Goal: Entertainment & Leisure: Consume media (video, audio)

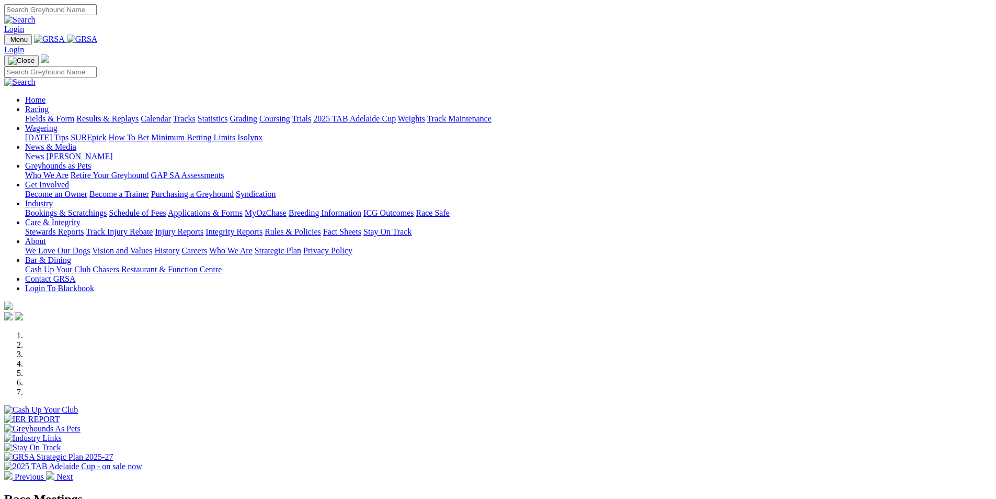
scroll to position [262, 0]
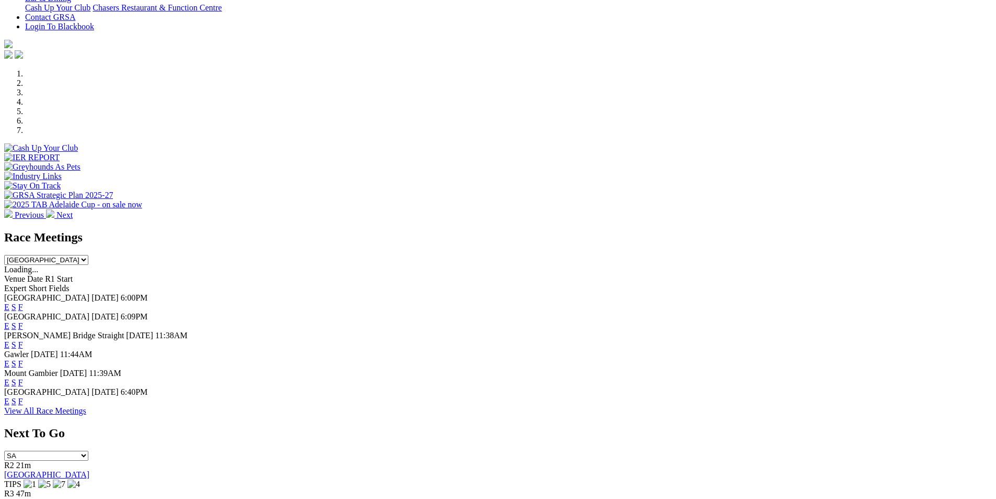
click at [88, 255] on select "South Australia New South Wales Northern Territory Queensland Tasmania Victoria…" at bounding box center [46, 260] width 84 height 10
select select "NSW"
click at [88, 255] on select "South Australia New South Wales Northern Territory Queensland Tasmania Victoria…" at bounding box center [46, 260] width 84 height 10
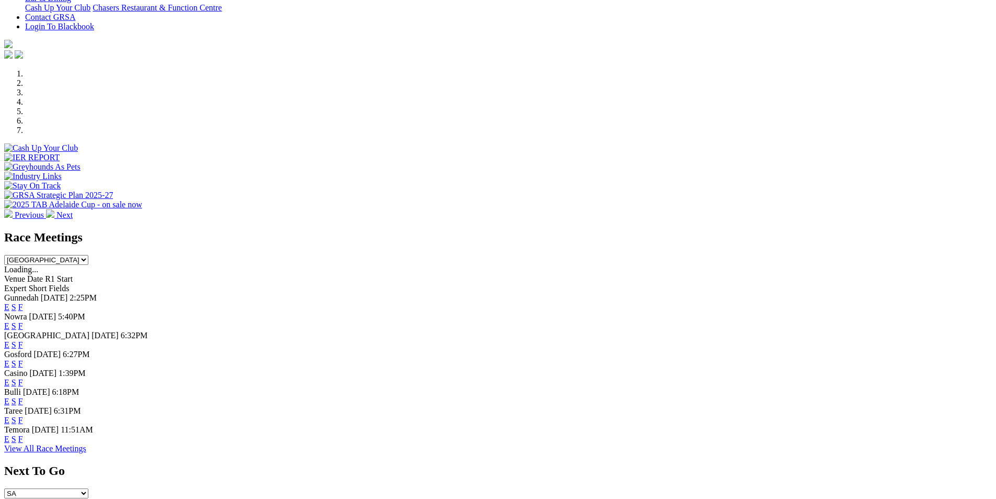
click at [23, 321] on link "F" at bounding box center [20, 325] width 5 height 9
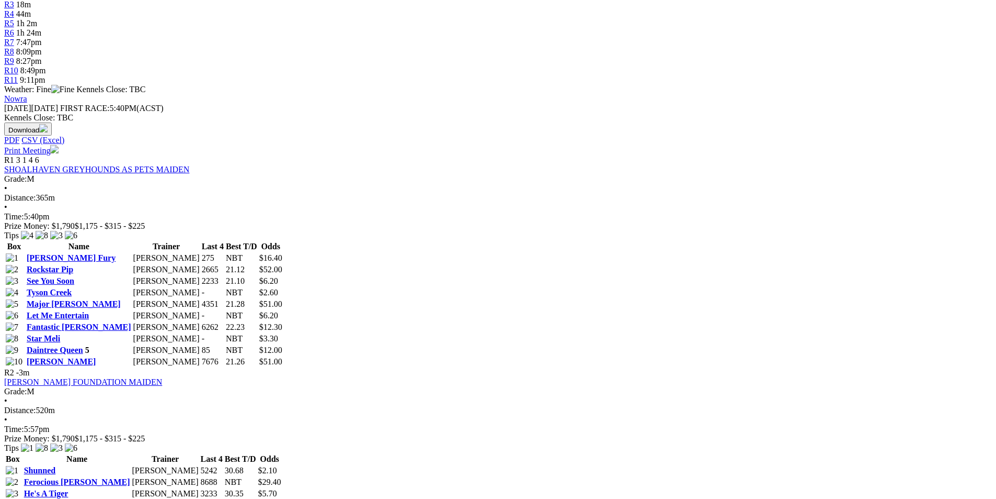
scroll to position [418, 0]
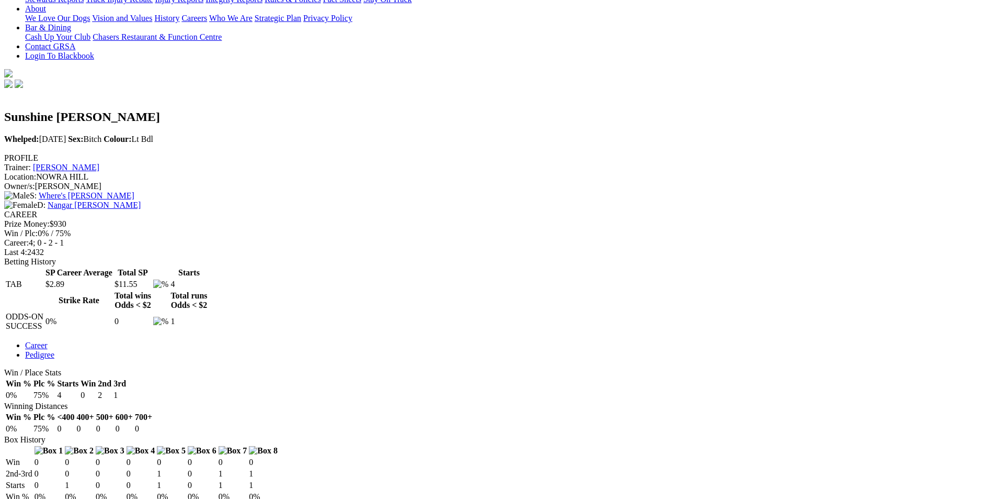
scroll to position [262, 0]
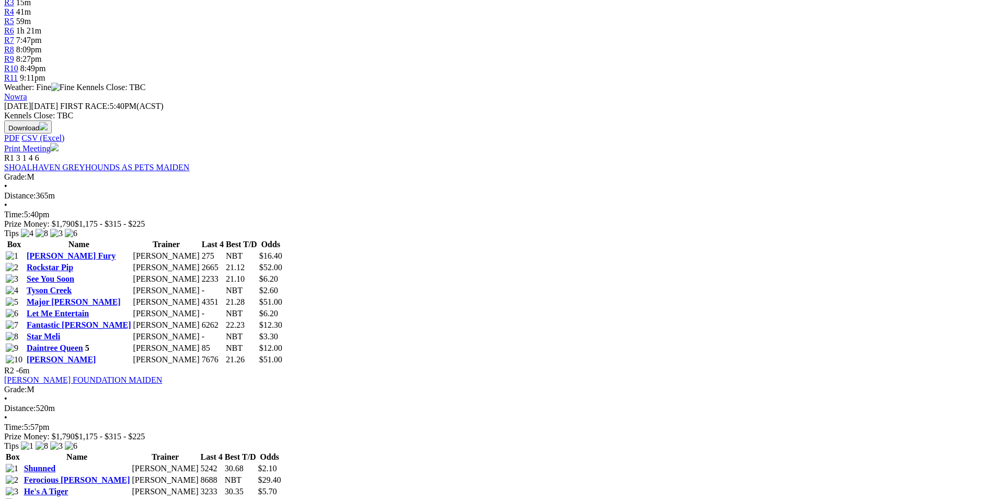
scroll to position [418, 0]
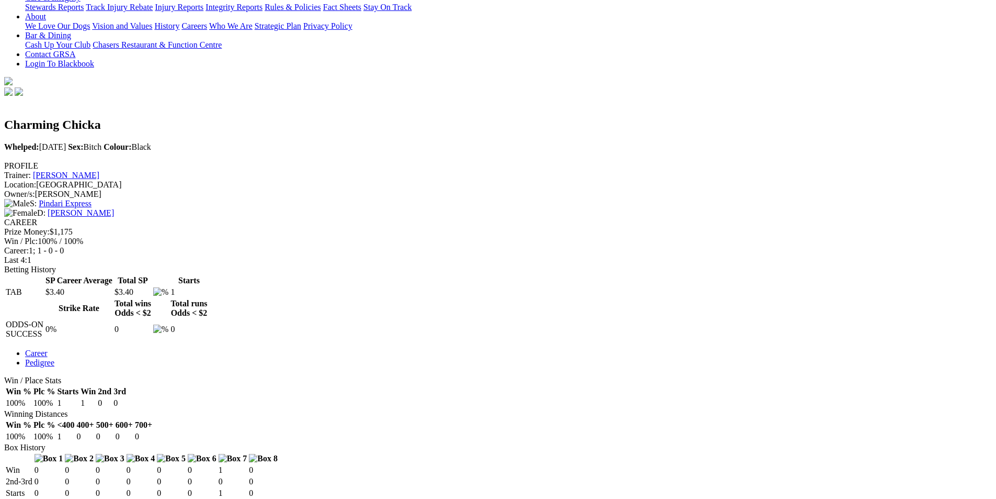
scroll to position [262, 0]
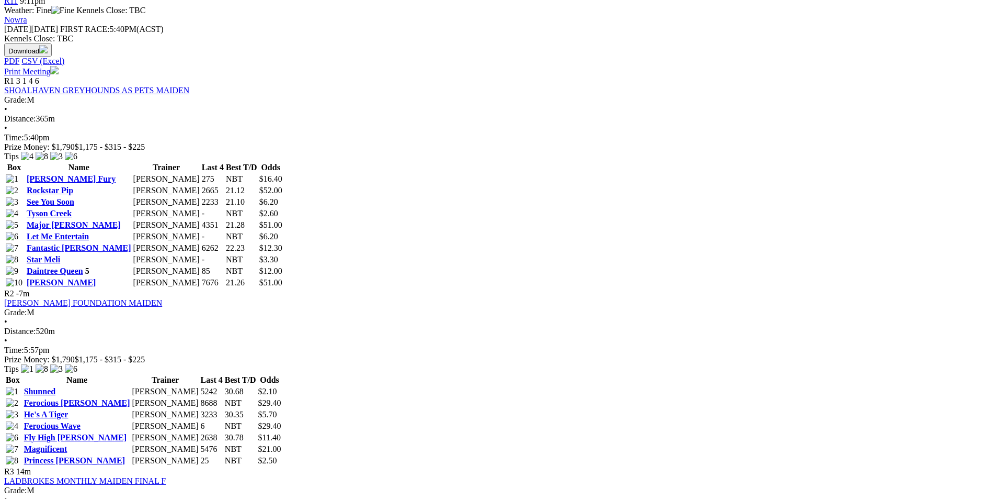
scroll to position [471, 0]
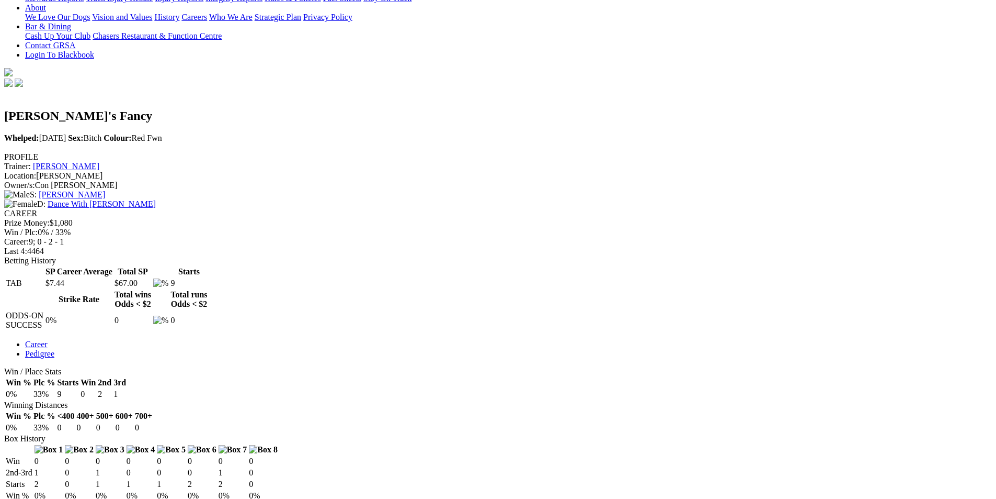
scroll to position [314, 0]
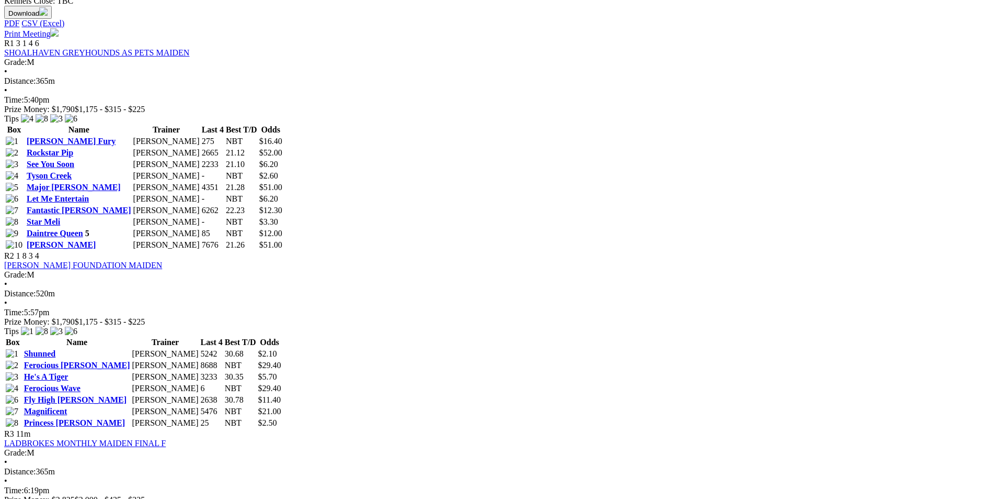
scroll to position [523, 0]
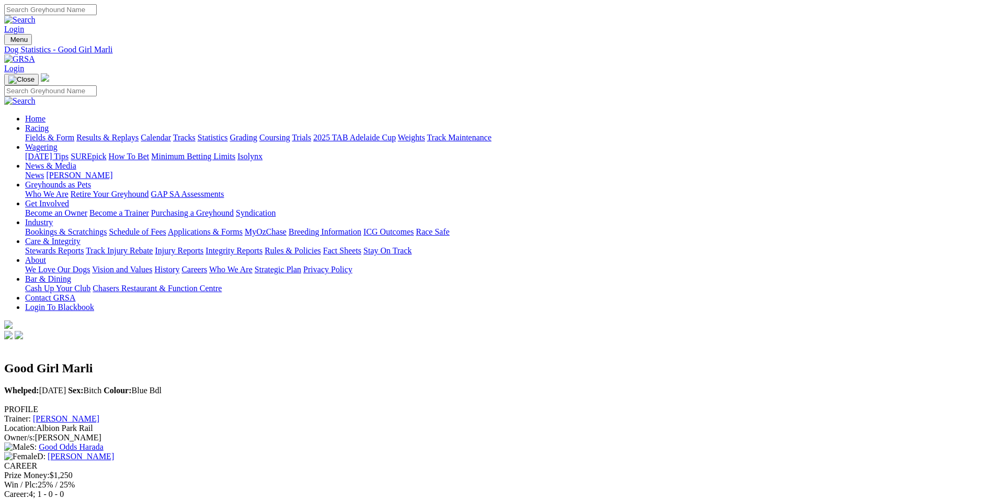
scroll to position [209, 0]
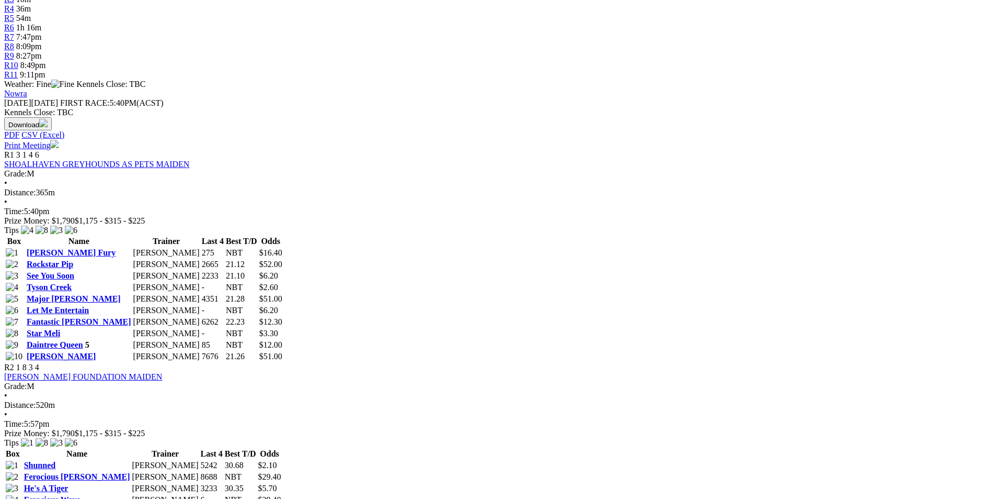
scroll to position [418, 0]
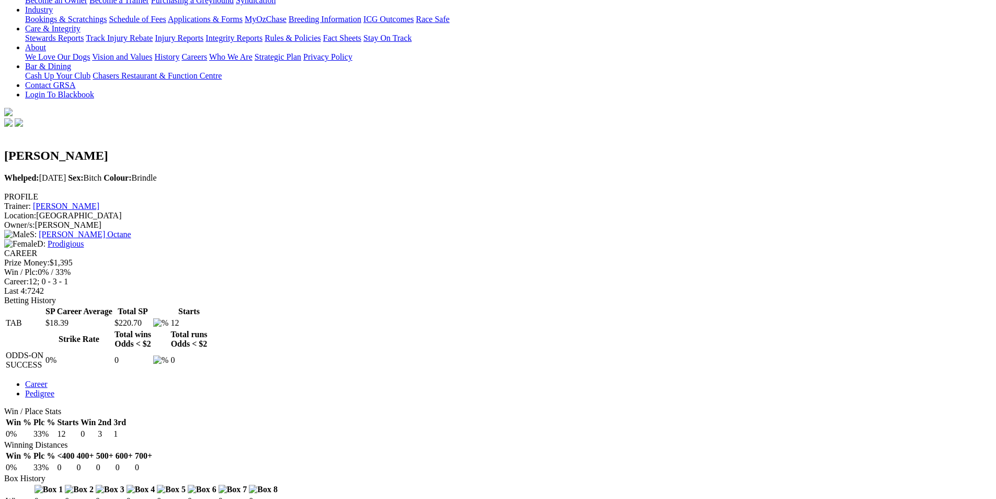
scroll to position [418, 0]
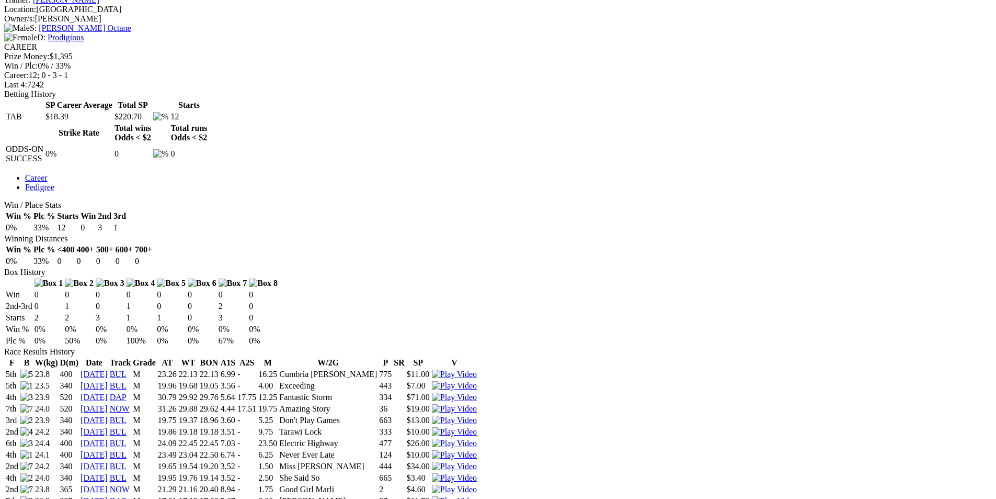
click at [477, 484] on img at bounding box center [454, 488] width 45 height 9
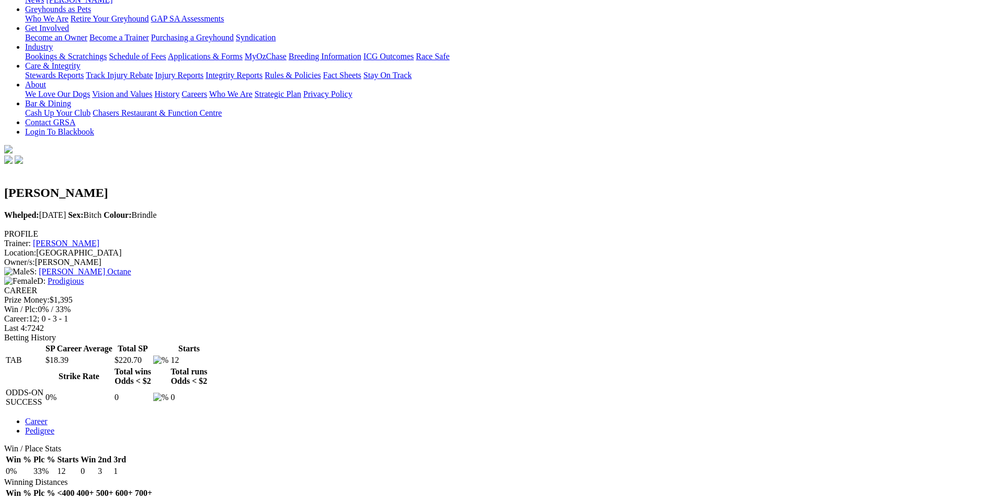
scroll to position [157, 0]
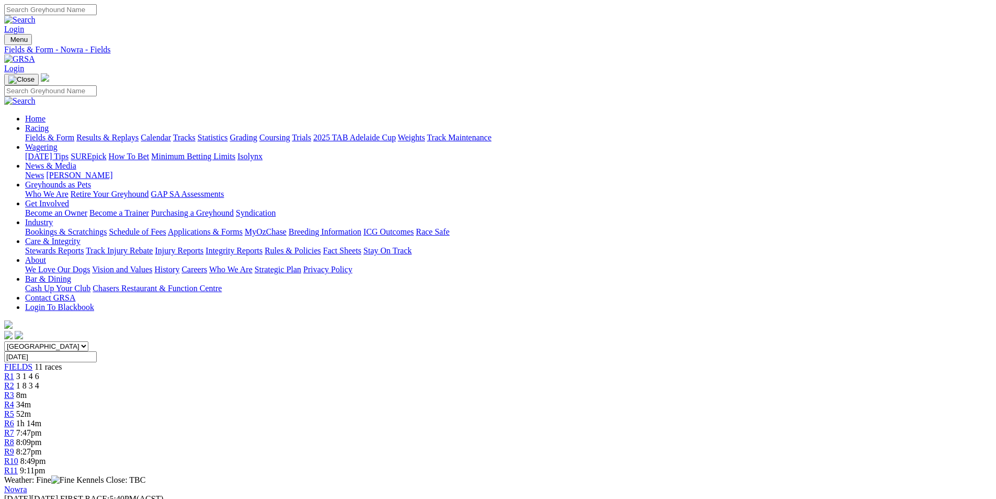
scroll to position [523, 0]
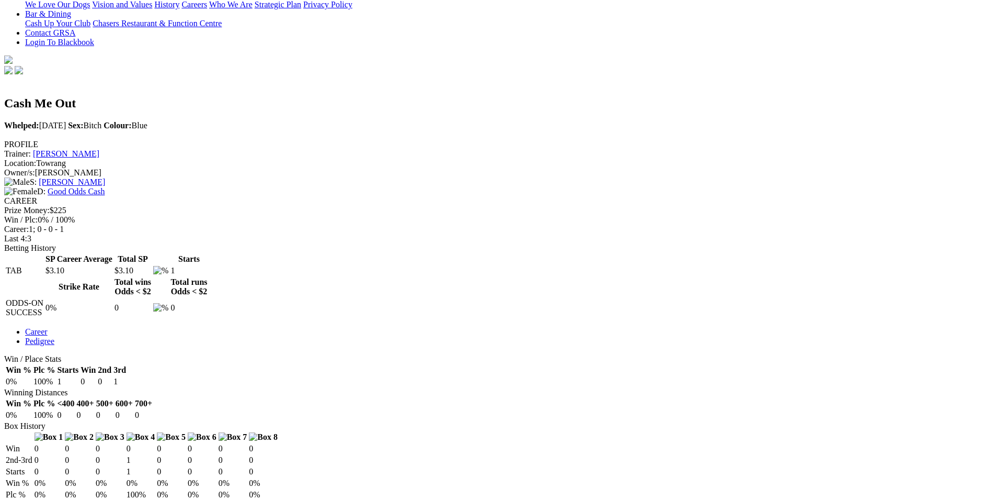
scroll to position [269, 0]
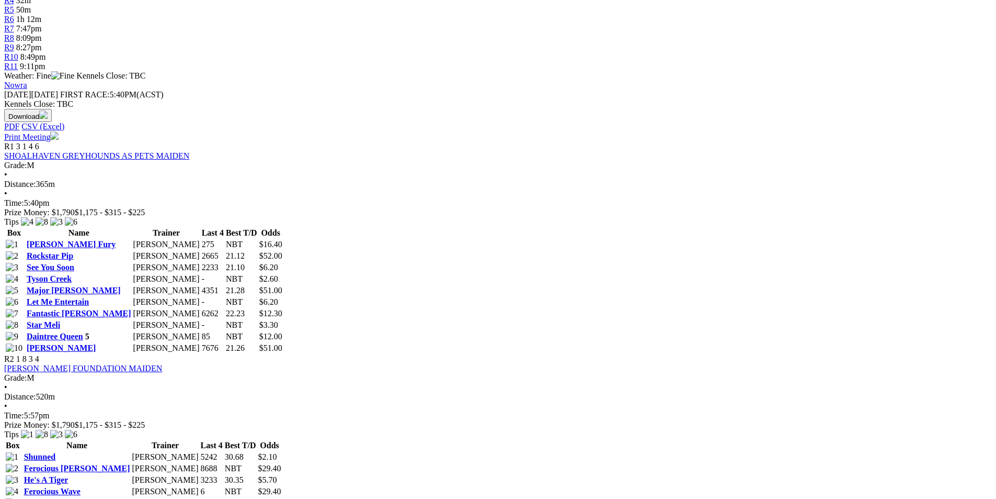
scroll to position [471, 0]
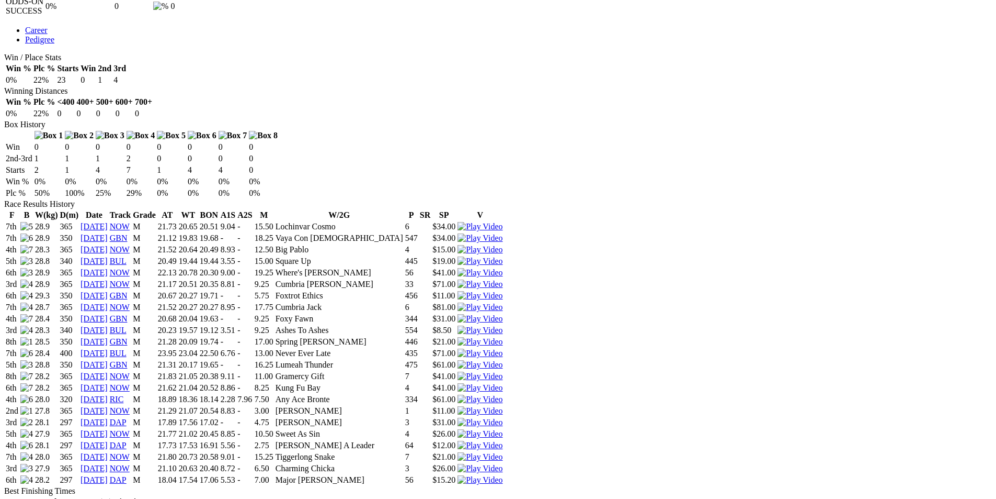
scroll to position [575, 0]
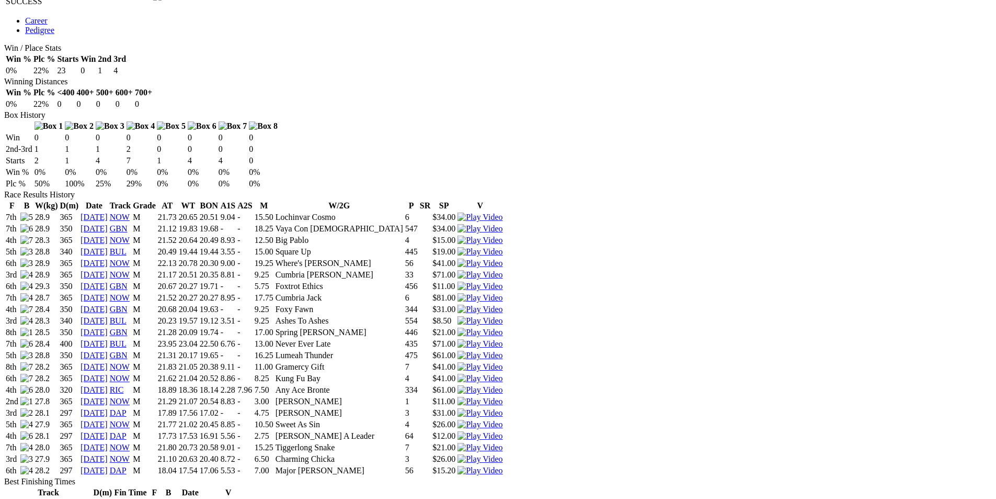
click at [503, 454] on img at bounding box center [480, 458] width 45 height 9
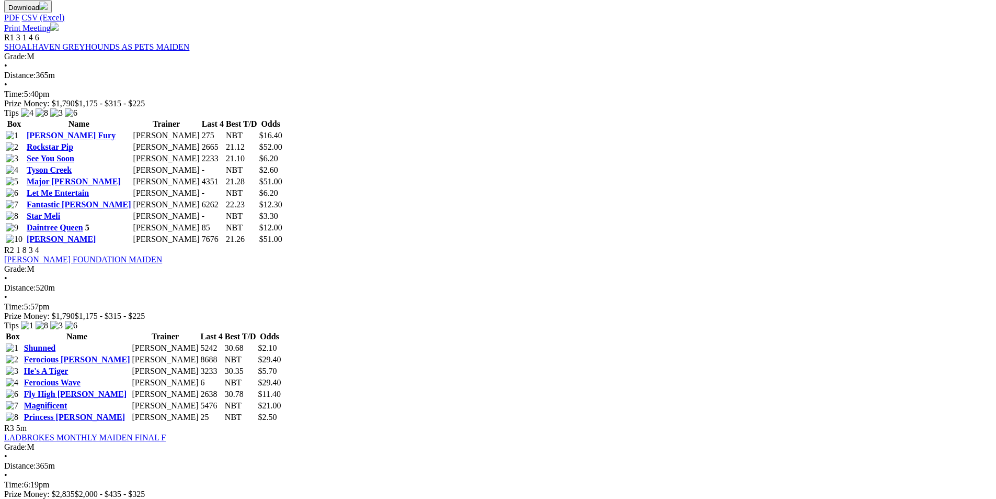
scroll to position [523, 0]
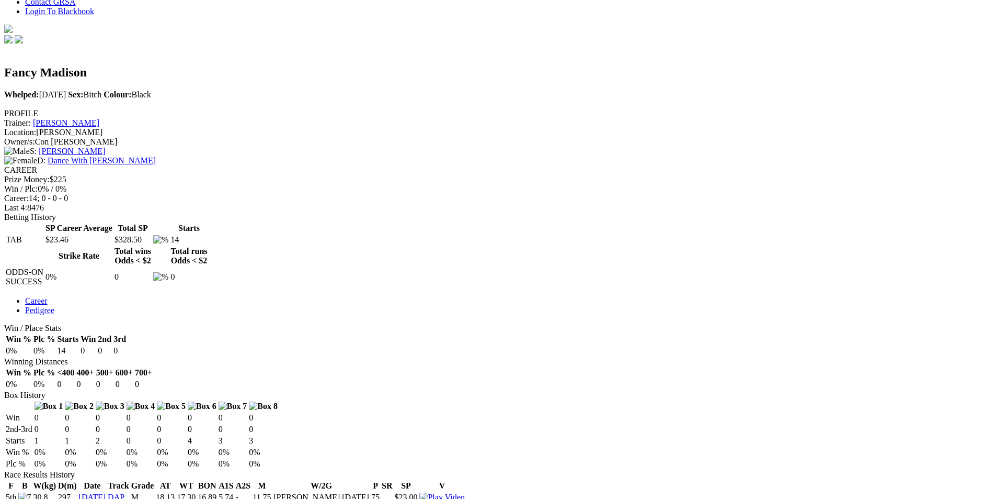
scroll to position [314, 0]
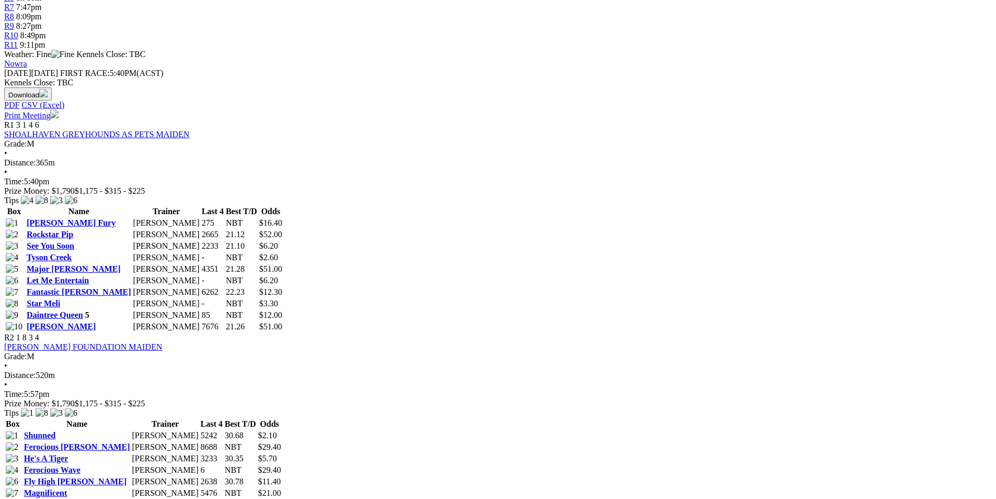
scroll to position [418, 0]
